Goal: Task Accomplishment & Management: Manage account settings

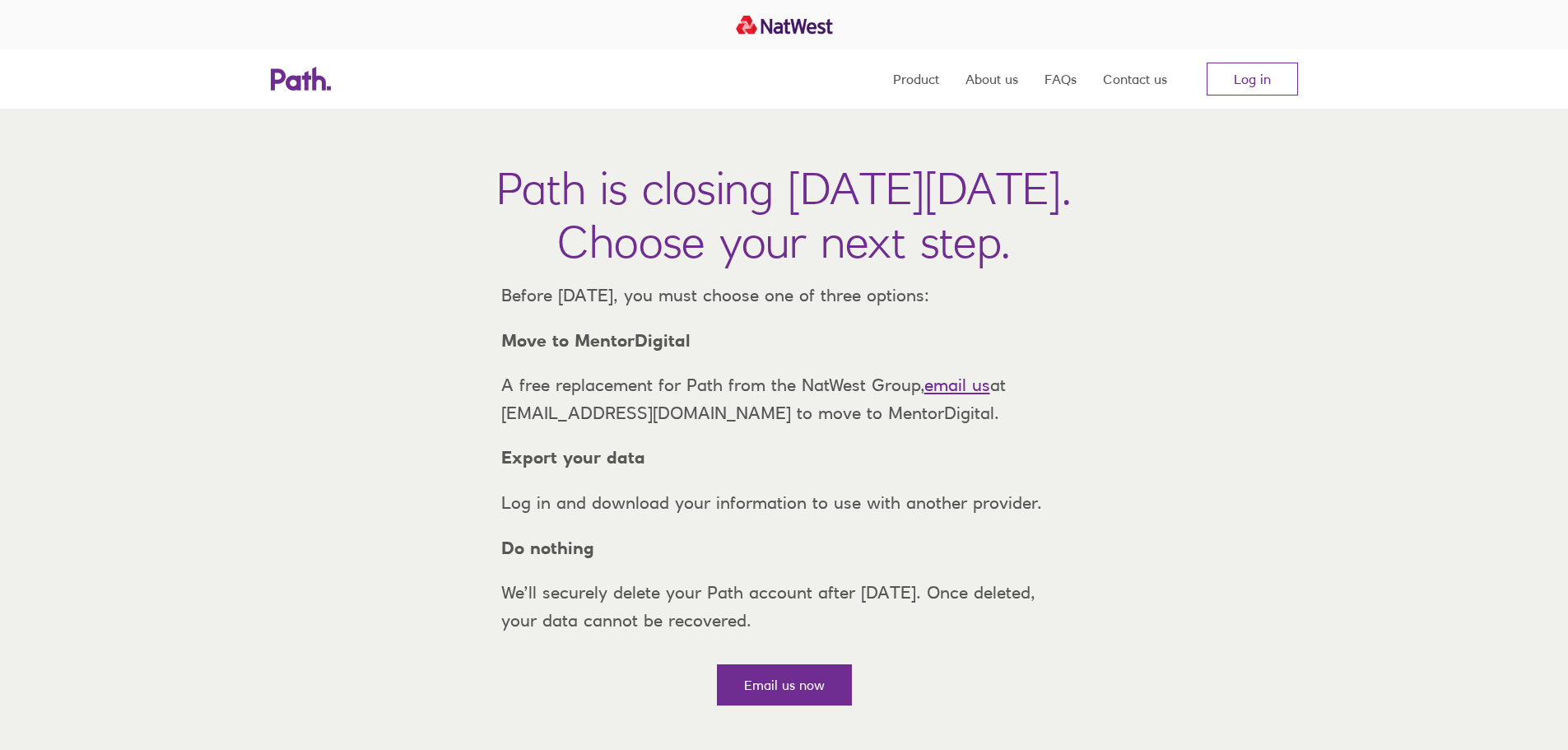
click at [1231, 76] on link "Log in" at bounding box center [1253, 79] width 92 height 33
click at [1281, 93] on link "Log in" at bounding box center [1253, 79] width 92 height 33
